Goal: Information Seeking & Learning: Learn about a topic

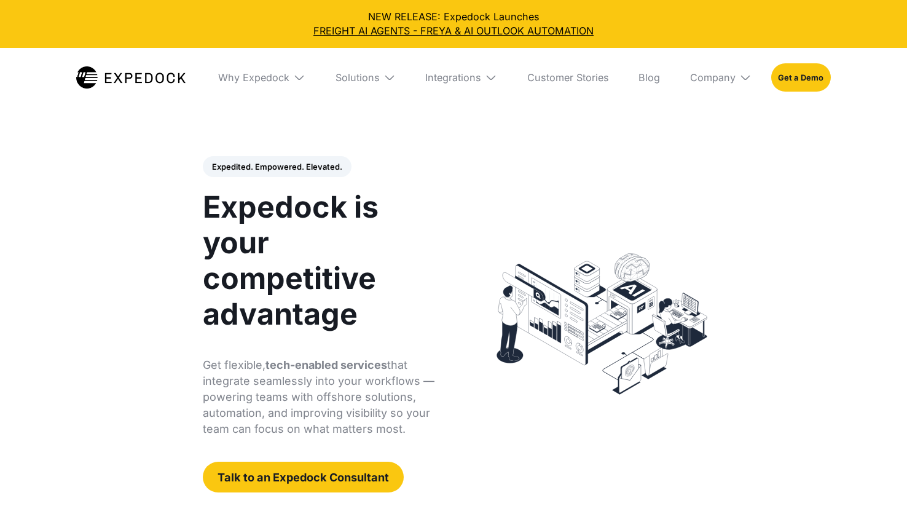
select select
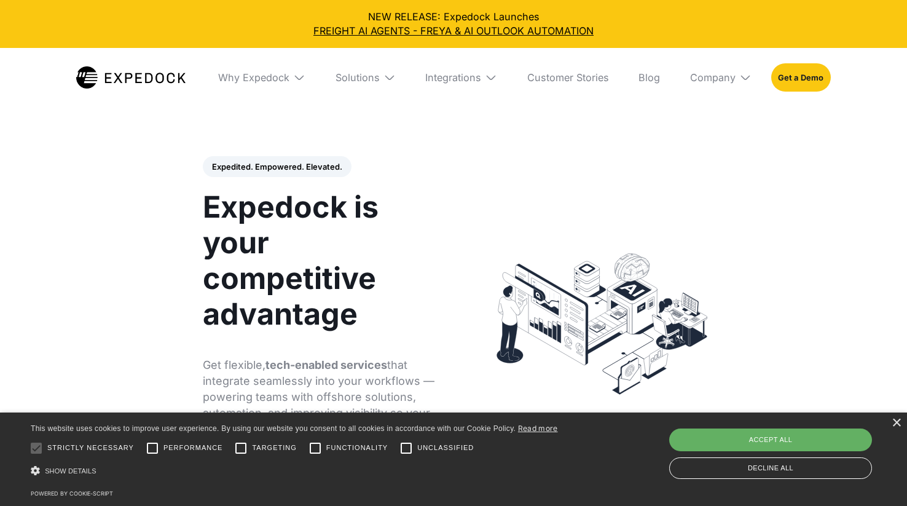
click at [762, 441] on div "Accept all" at bounding box center [770, 439] width 203 height 22
checkbox input "true"
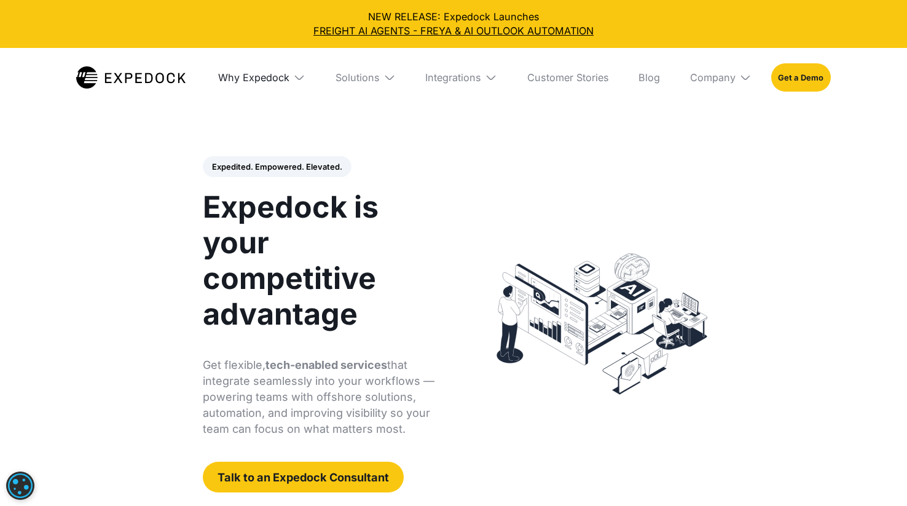
click at [280, 76] on div "Why Expedock" at bounding box center [253, 77] width 71 height 12
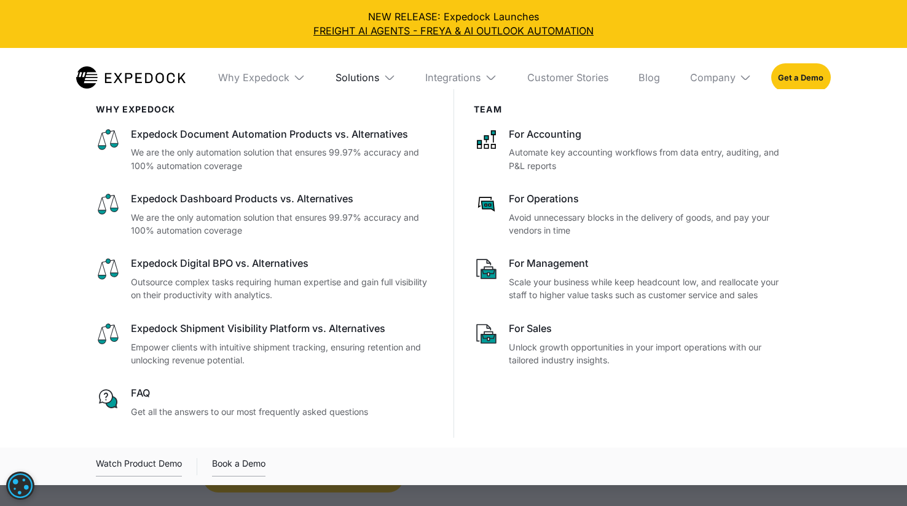
click at [374, 73] on div "Solutions" at bounding box center [357, 77] width 44 height 12
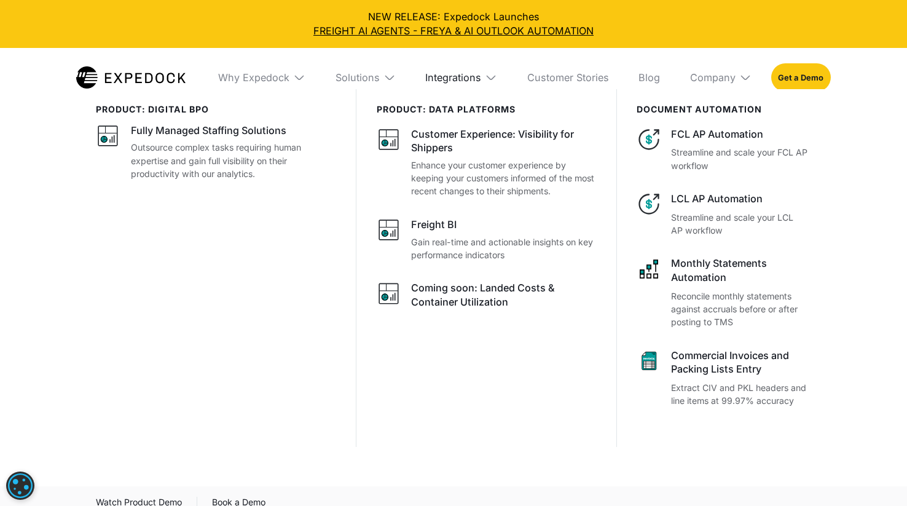
click at [461, 79] on div "Integrations" at bounding box center [453, 77] width 56 height 12
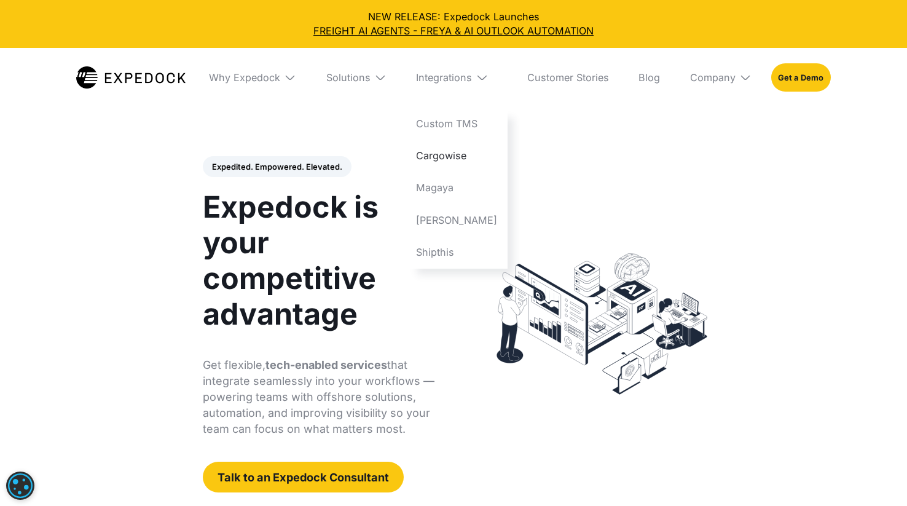
click at [465, 152] on link "Cargowise" at bounding box center [456, 155] width 101 height 32
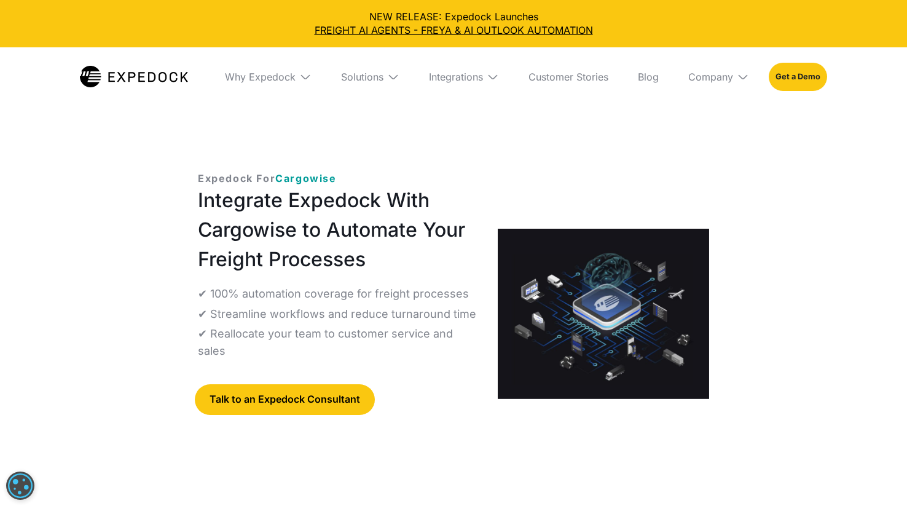
select select
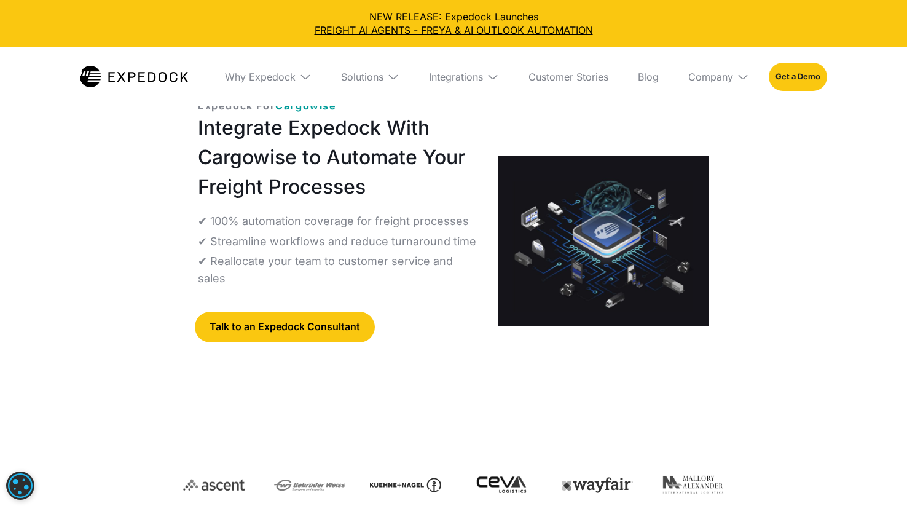
scroll to position [69, 0]
